Goal: Task Accomplishment & Management: Manage account settings

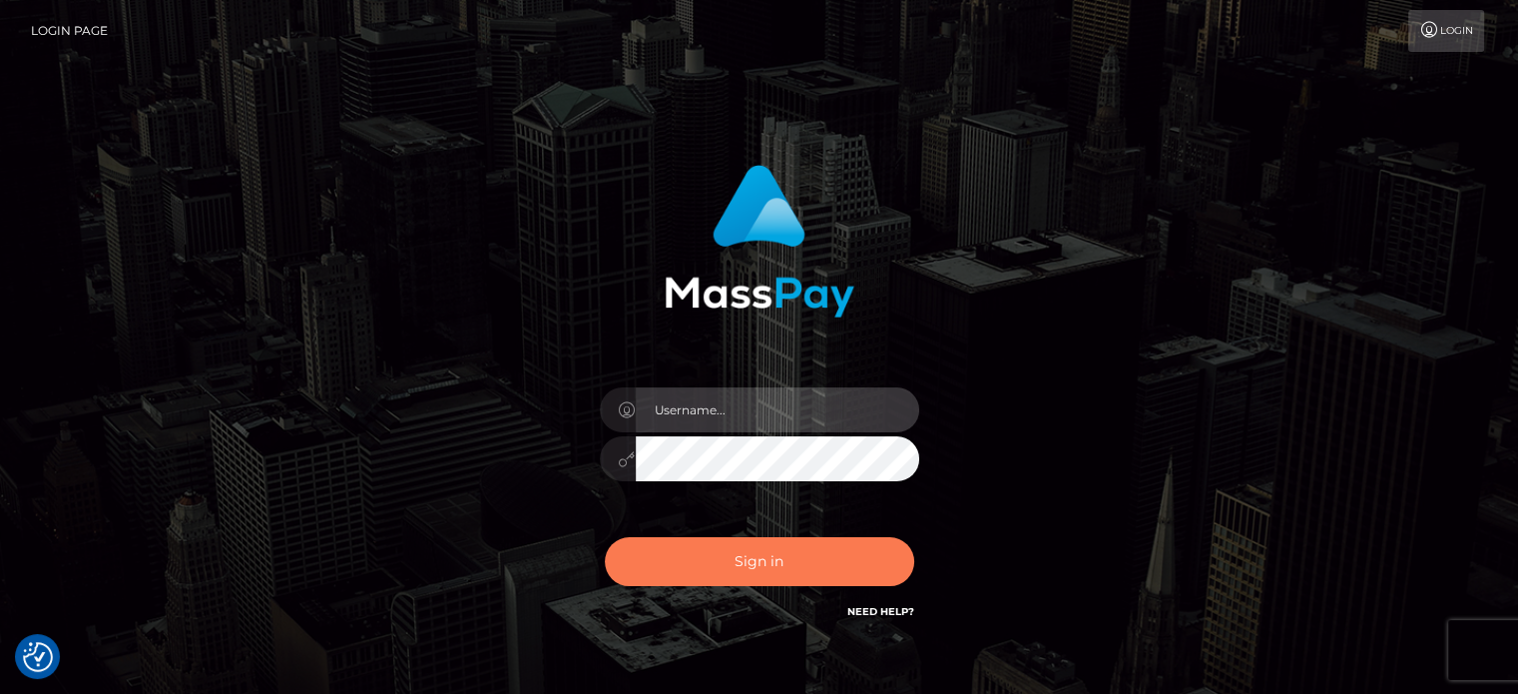
type input "Caren.Ace"
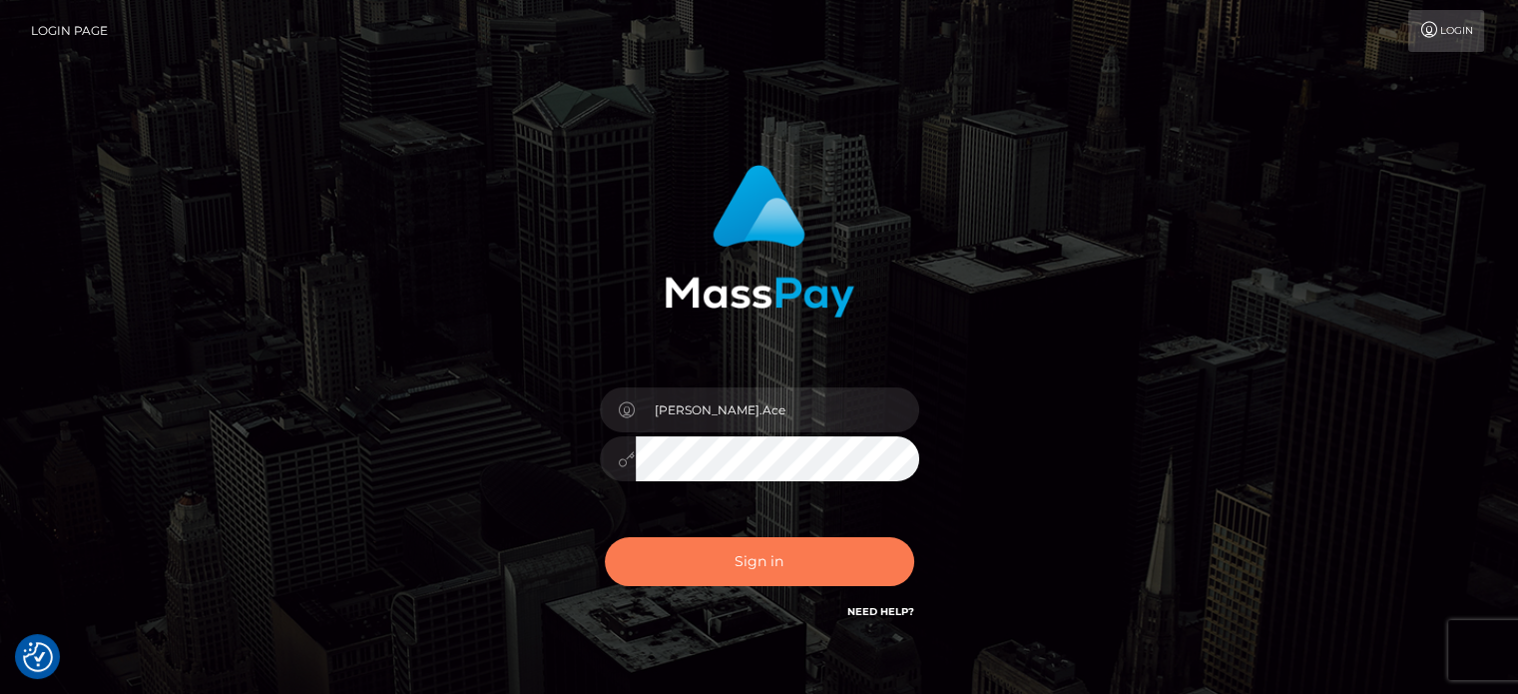
click at [778, 564] on button "Sign in" at bounding box center [759, 561] width 309 height 49
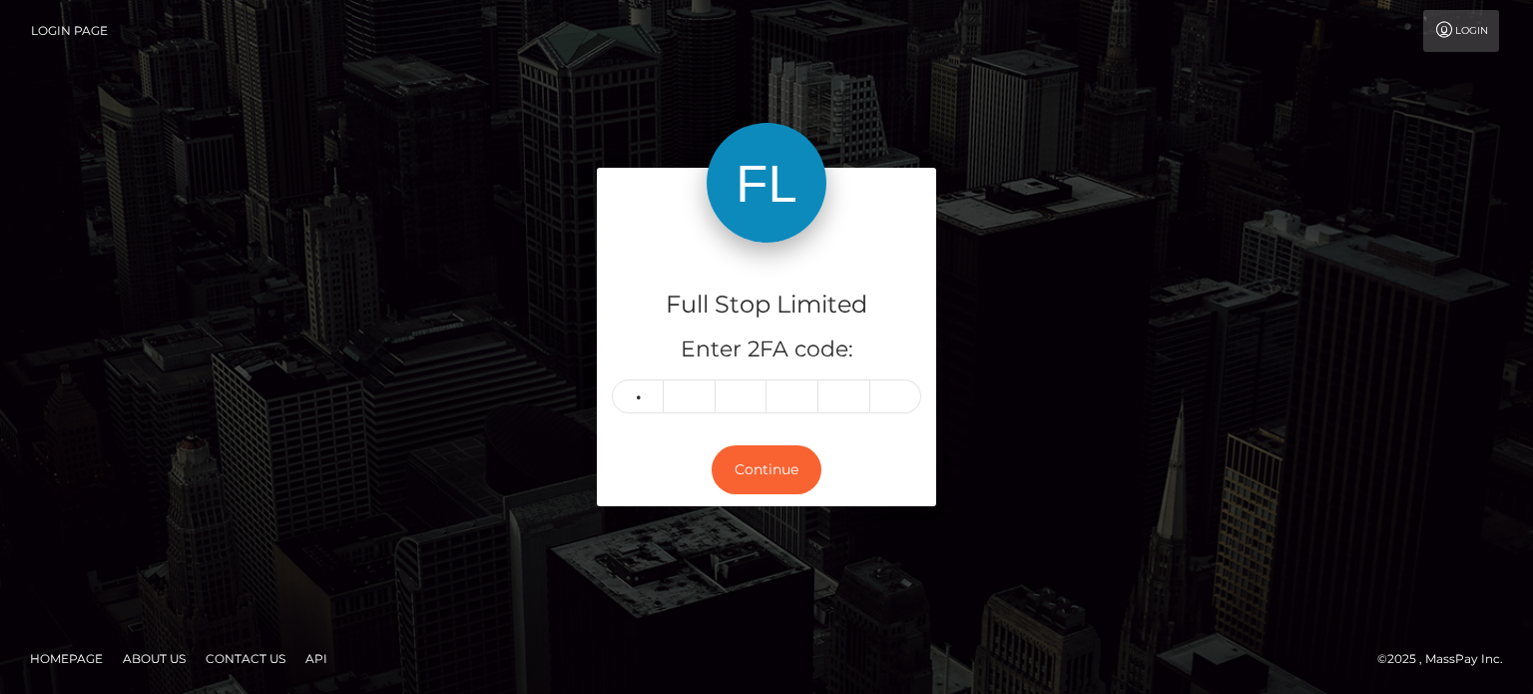
type input "9"
type input "7"
type input "1"
type input "8"
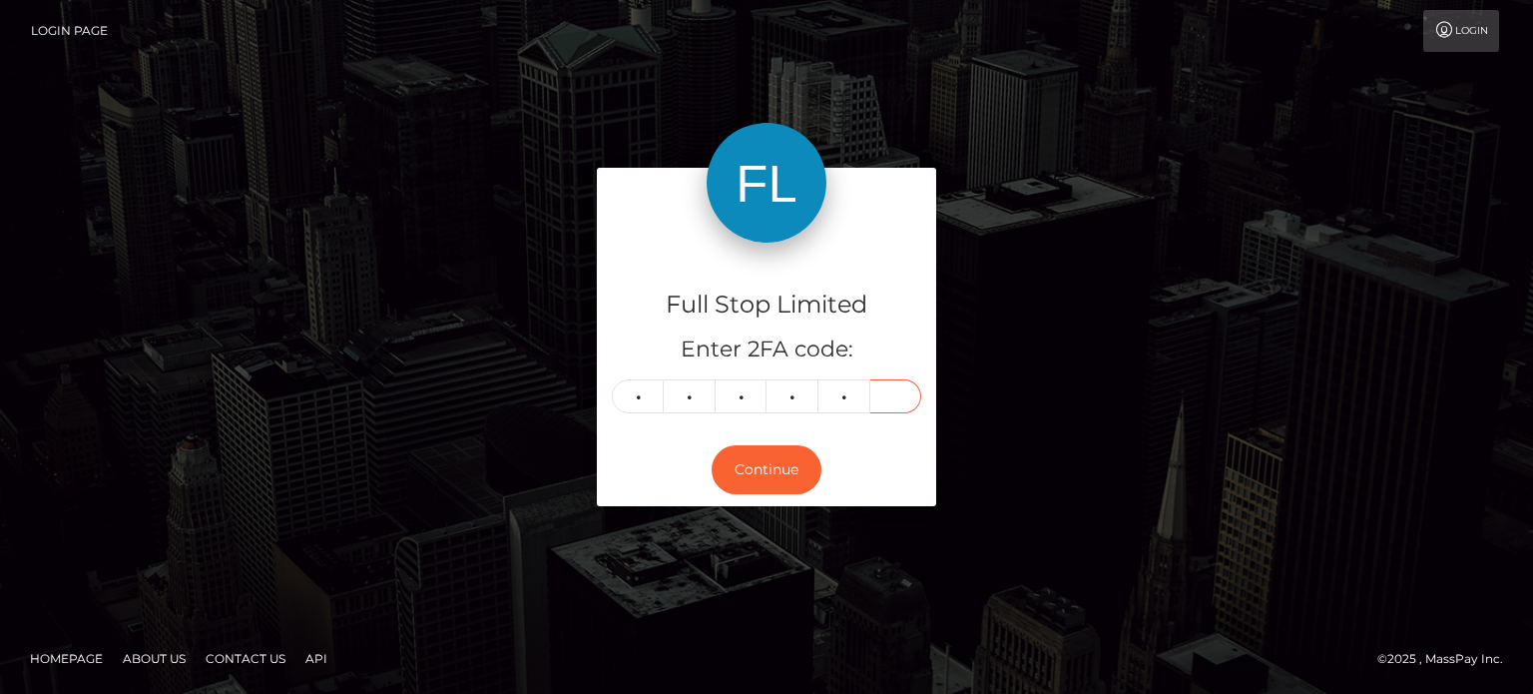
type input "0"
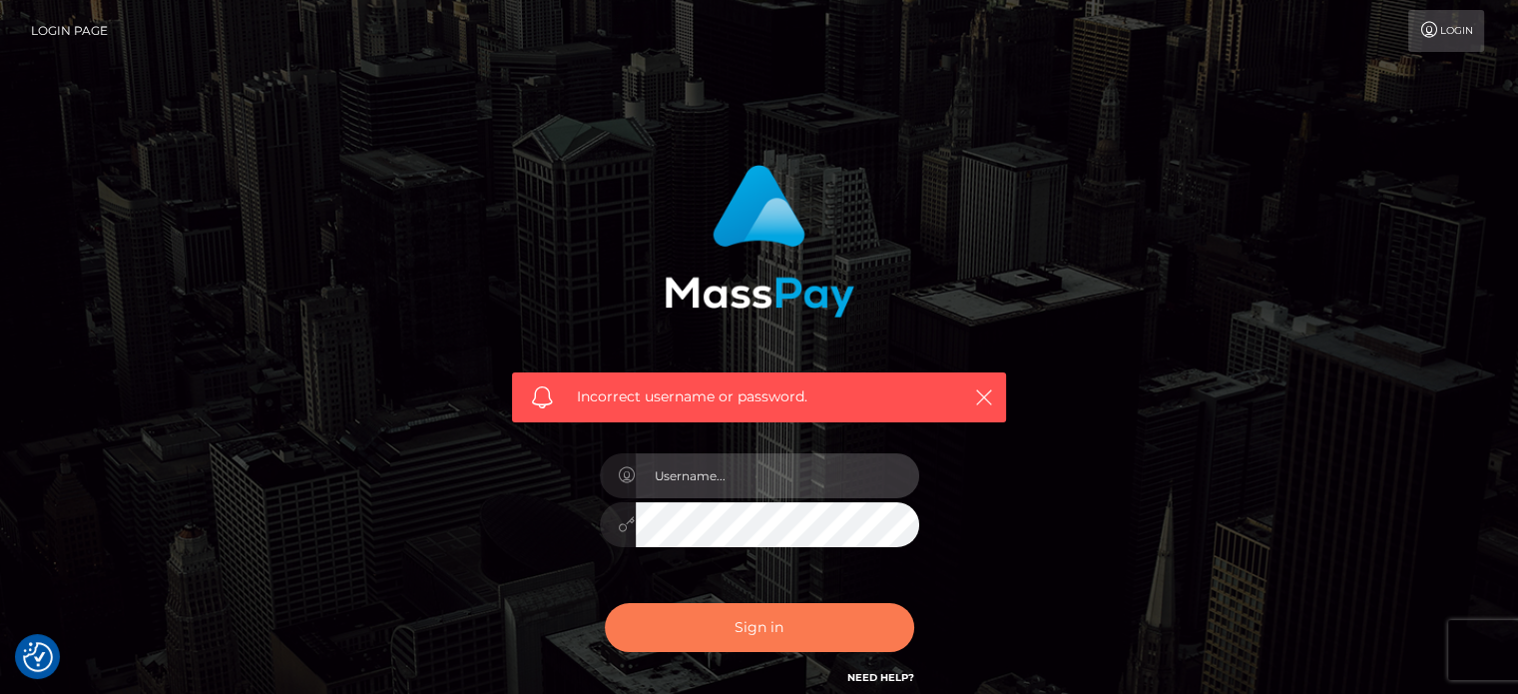
type input "[PERSON_NAME].Ace"
click at [677, 622] on button "Sign in" at bounding box center [759, 627] width 309 height 49
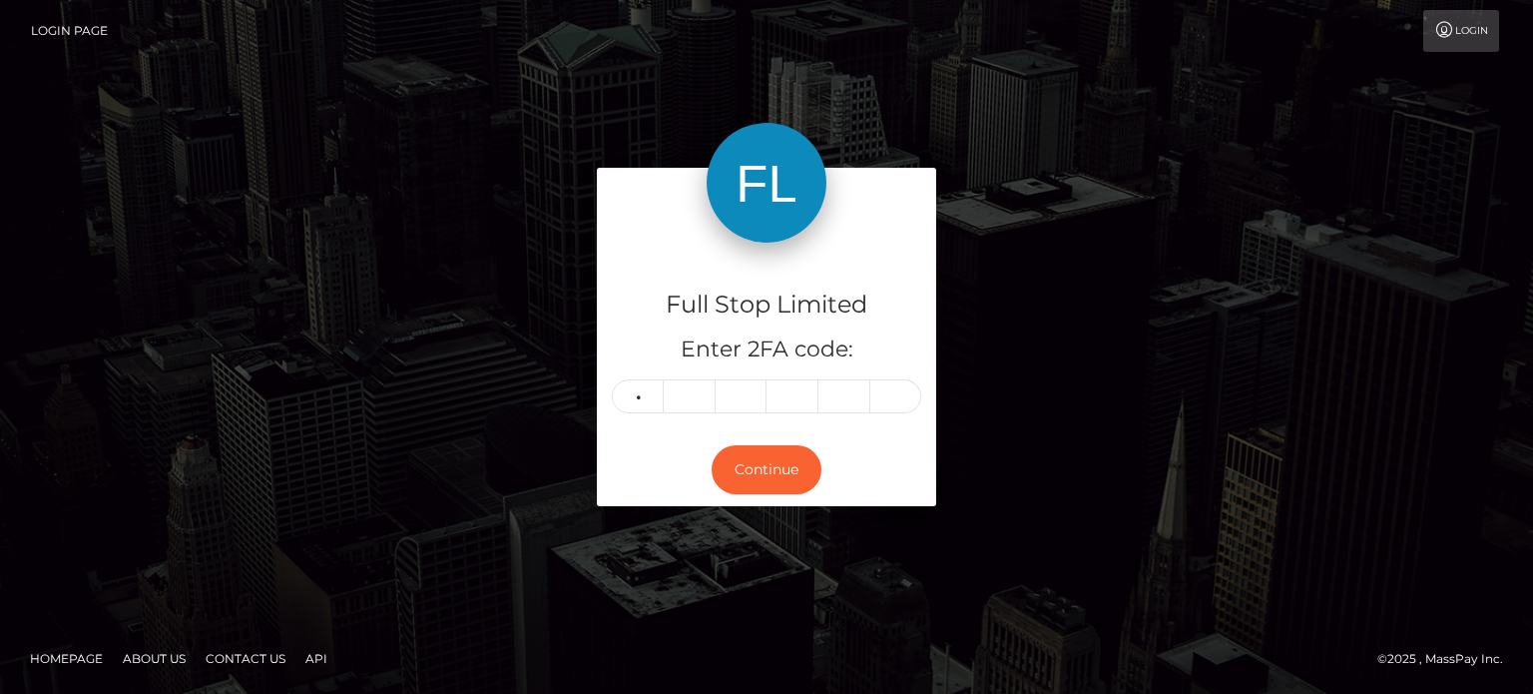
type input "8"
type input "9"
type input "2"
type input "4"
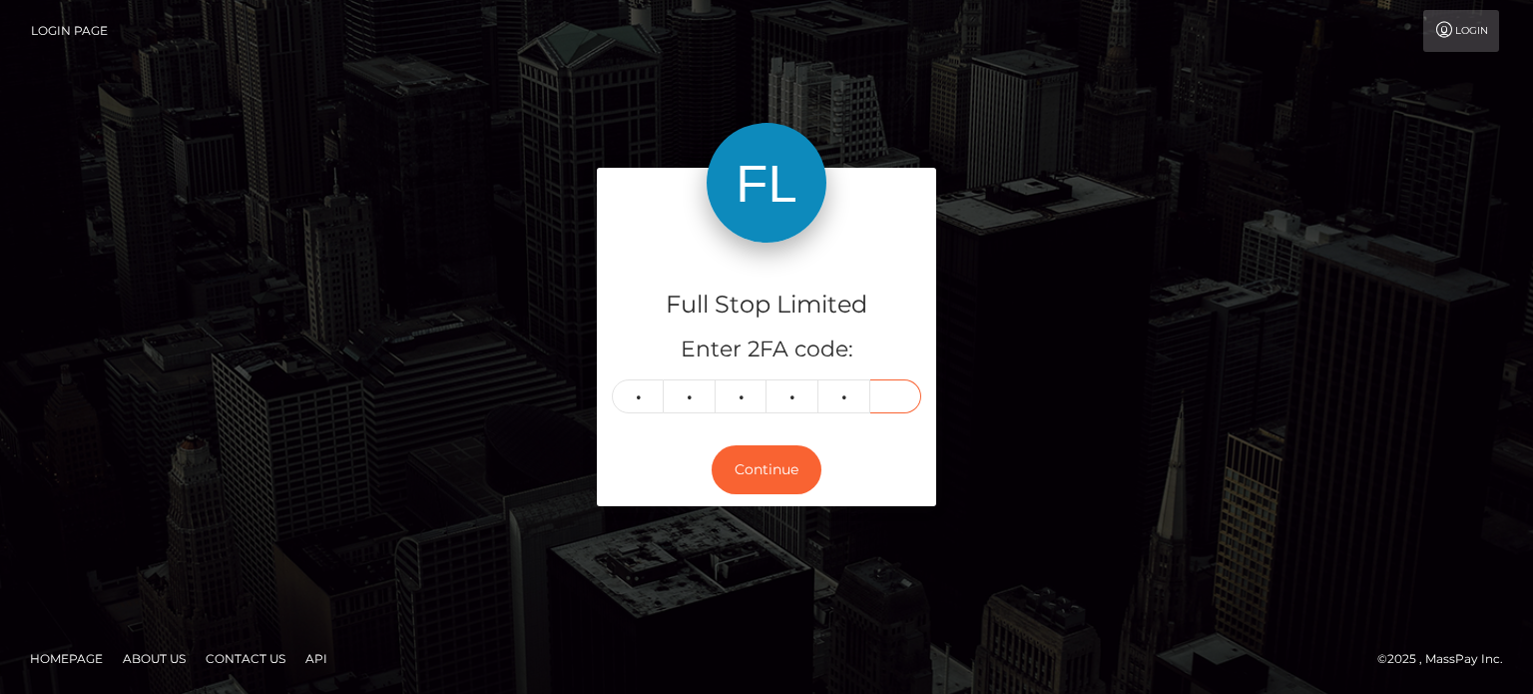
type input "1"
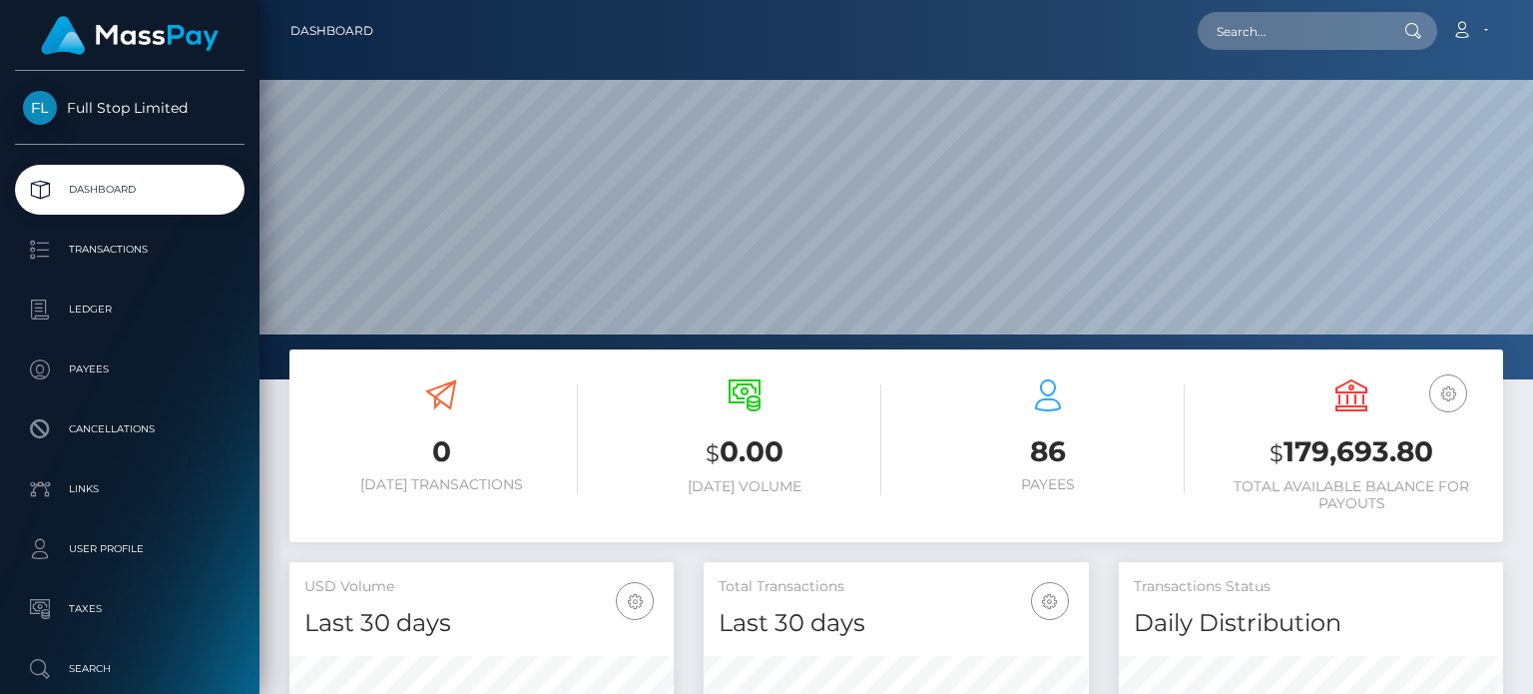
scroll to position [353, 383]
drag, startPoint x: 1445, startPoint y: 454, endPoint x: 1286, endPoint y: 459, distance: 159.8
click at [1286, 459] on h3 "$ 179,693.80" at bounding box center [1351, 452] width 273 height 41
copy h3 "179,693.80"
